Goal: Information Seeking & Learning: Learn about a topic

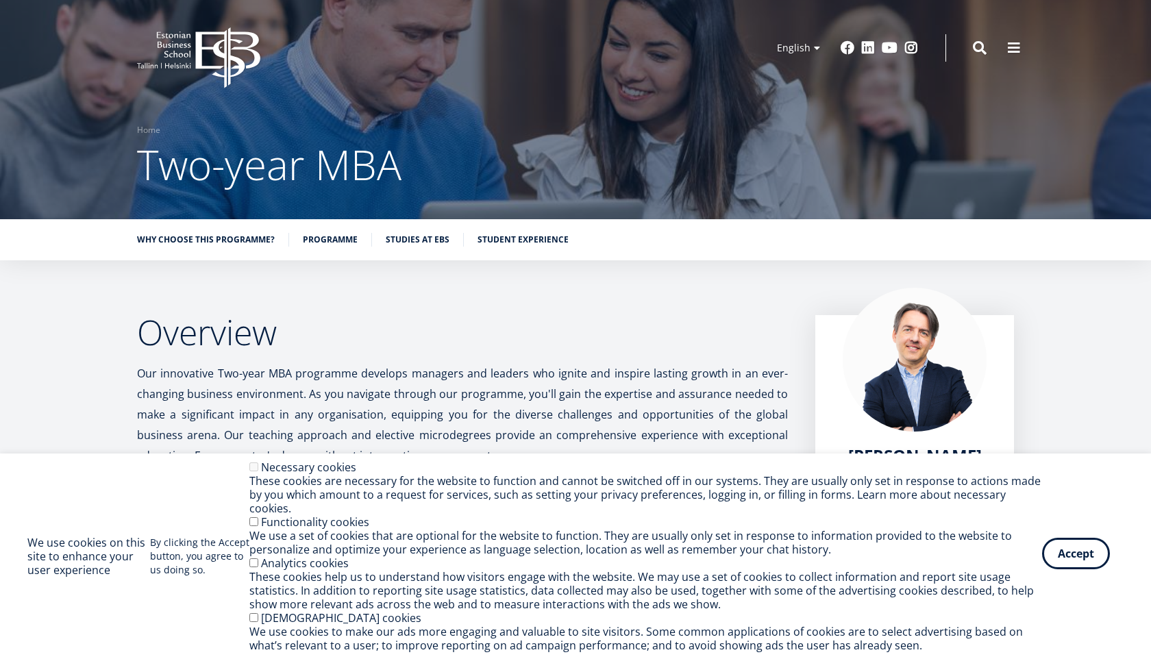
click at [1072, 558] on button "Accept" at bounding box center [1076, 554] width 68 height 32
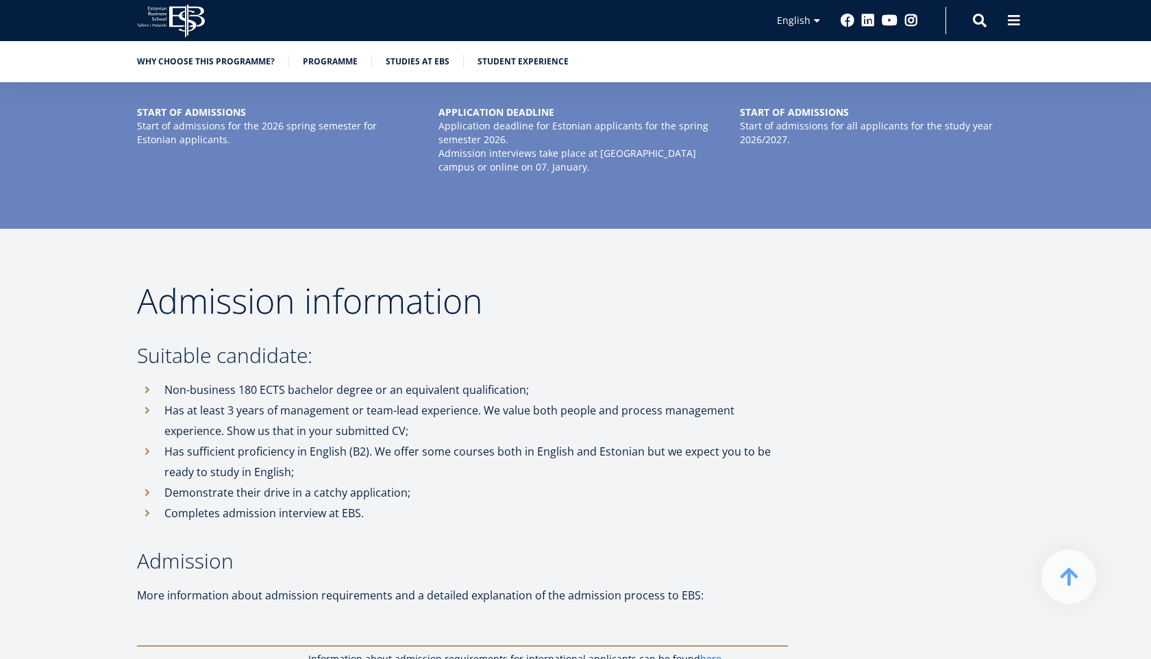
scroll to position [3371, 0]
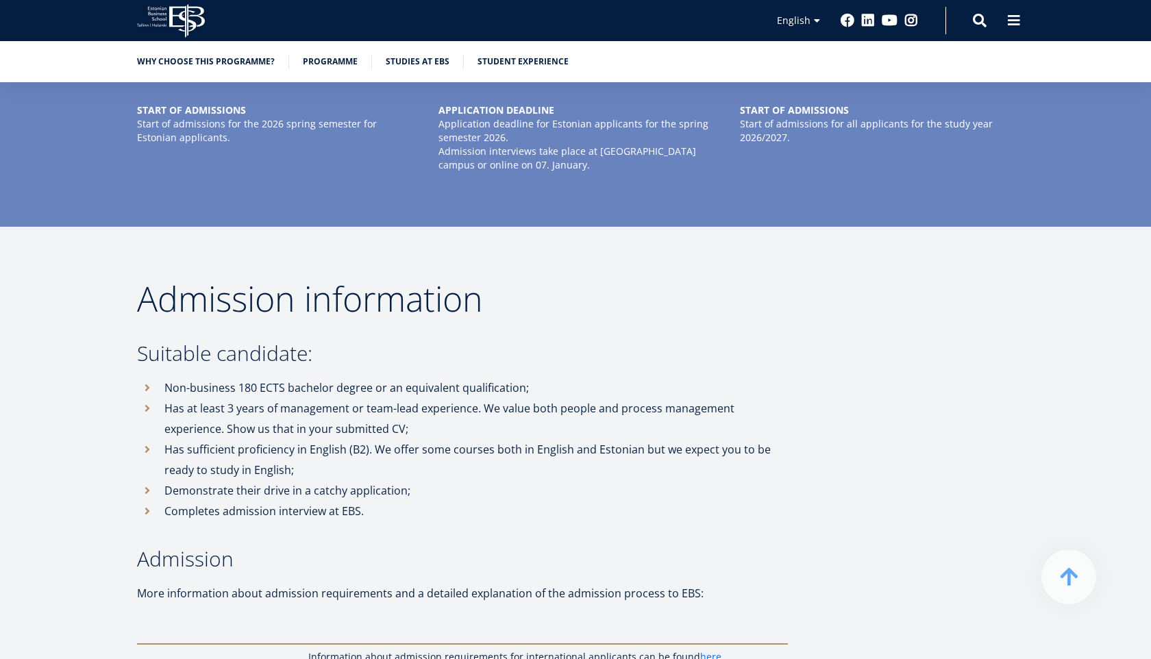
click at [147, 378] on li "Non-business 180 ECTS bachelor degree or an equivalent qualification;" at bounding box center [462, 388] width 651 height 21
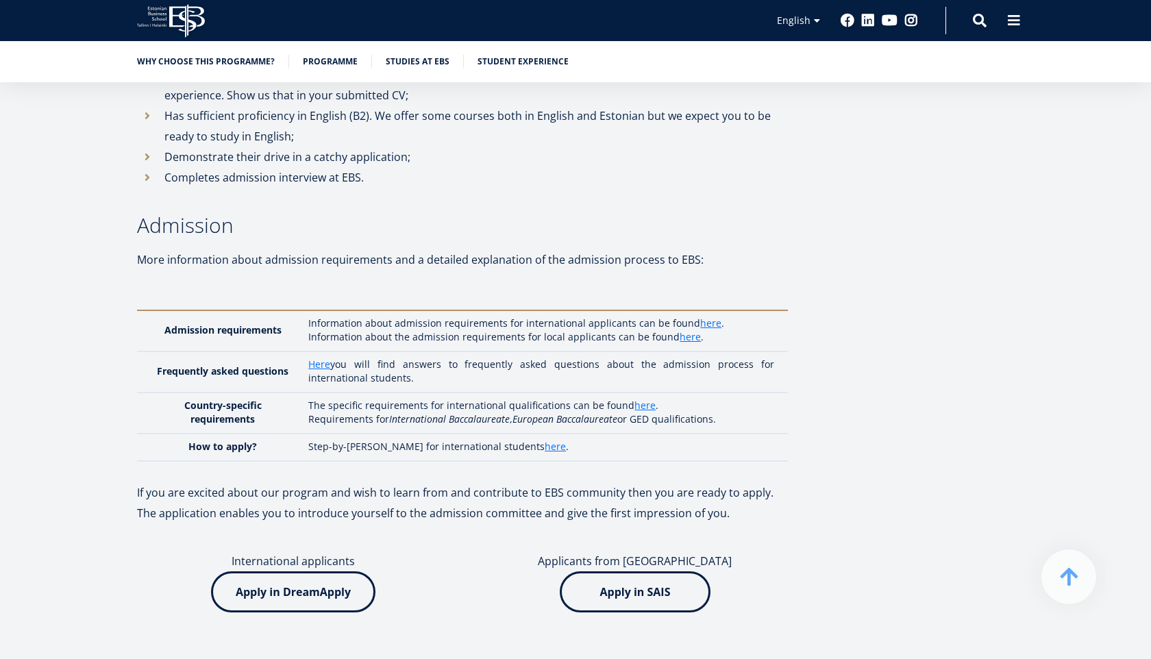
scroll to position [3706, 0]
click at [635, 397] on link "here" at bounding box center [645, 404] width 21 height 14
click at [680, 328] on link "here" at bounding box center [690, 335] width 21 height 14
click at [700, 315] on link "here" at bounding box center [710, 322] width 21 height 14
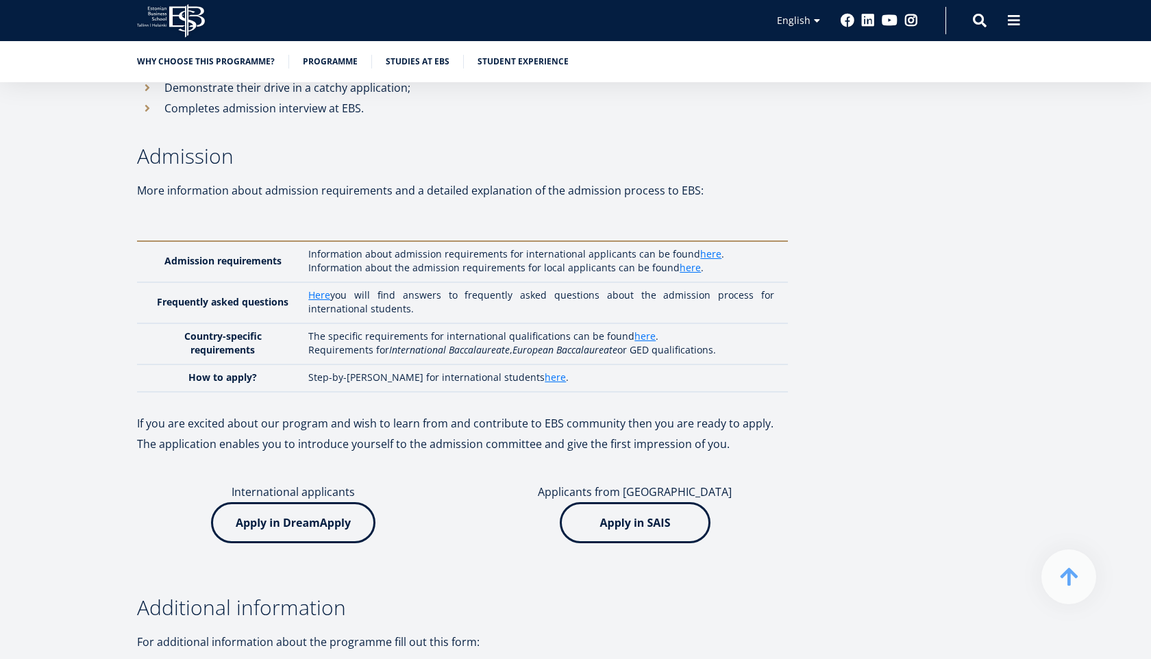
scroll to position [3900, 0]
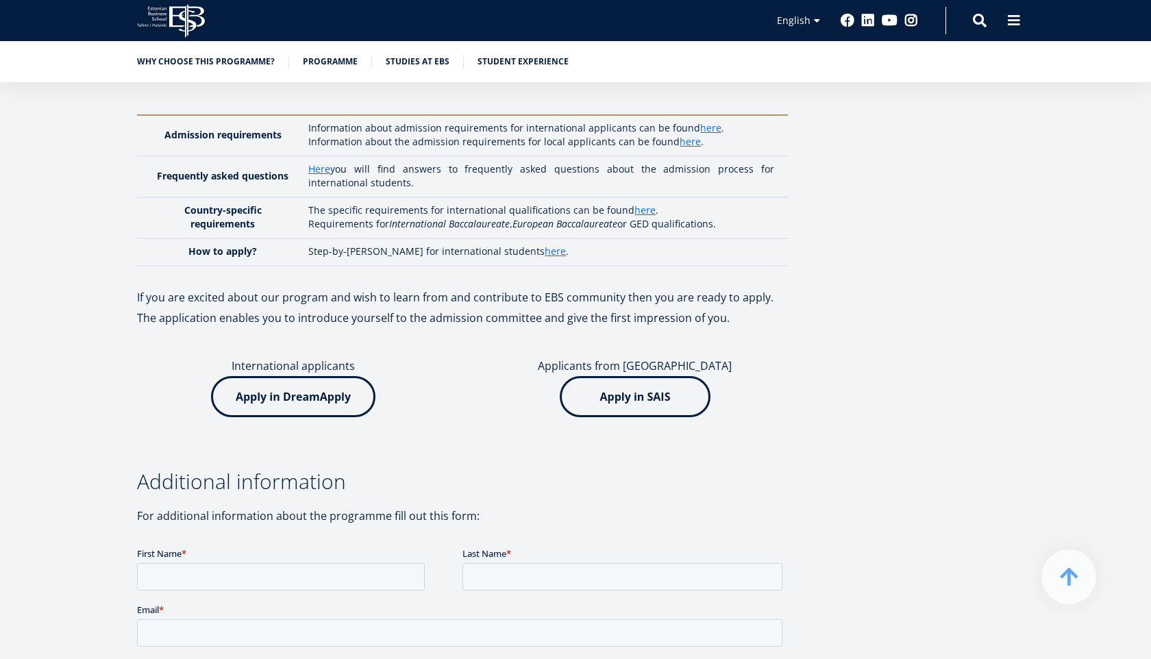
click at [280, 376] on img at bounding box center [293, 396] width 164 height 41
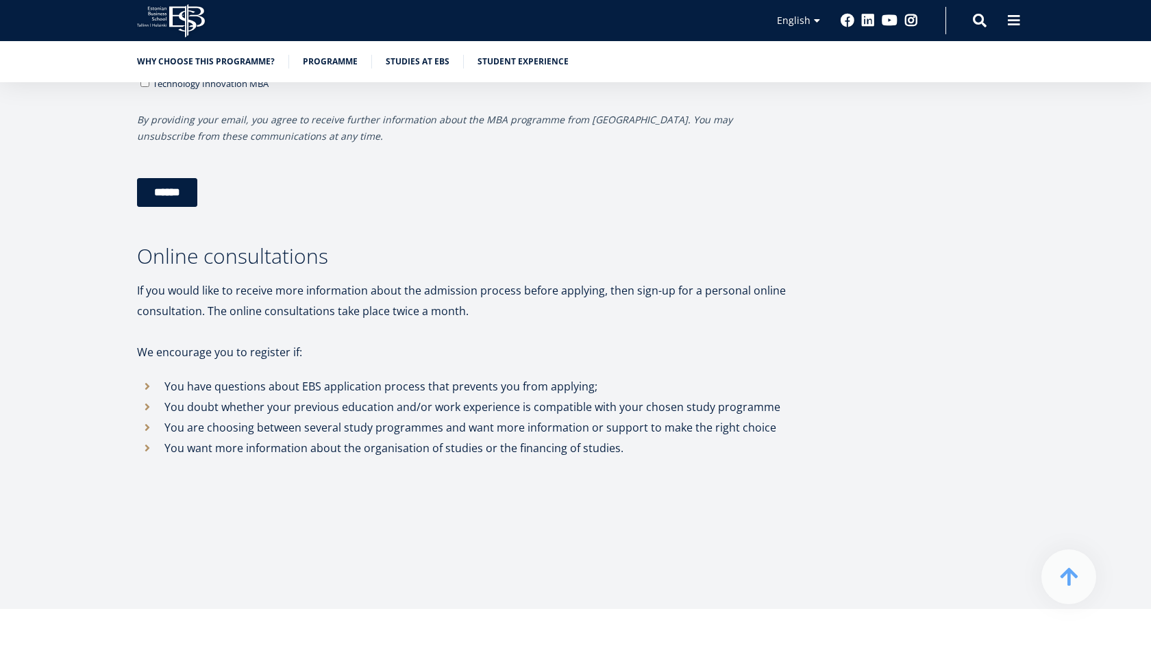
scroll to position [4603, 0]
